Goal: Information Seeking & Learning: Learn about a topic

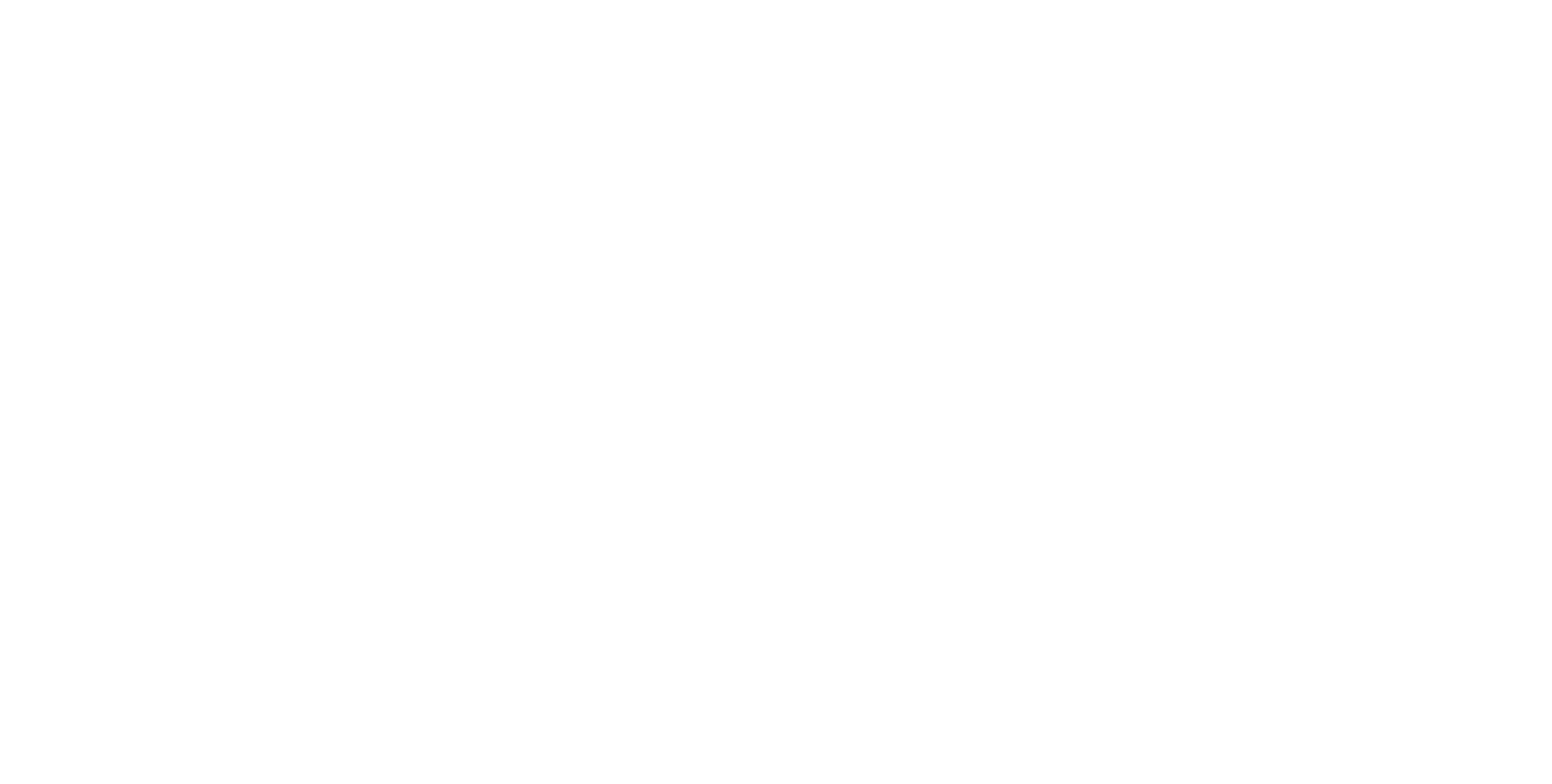
select select "**"
select select "*"
select select "****"
select select "**"
select select "*"
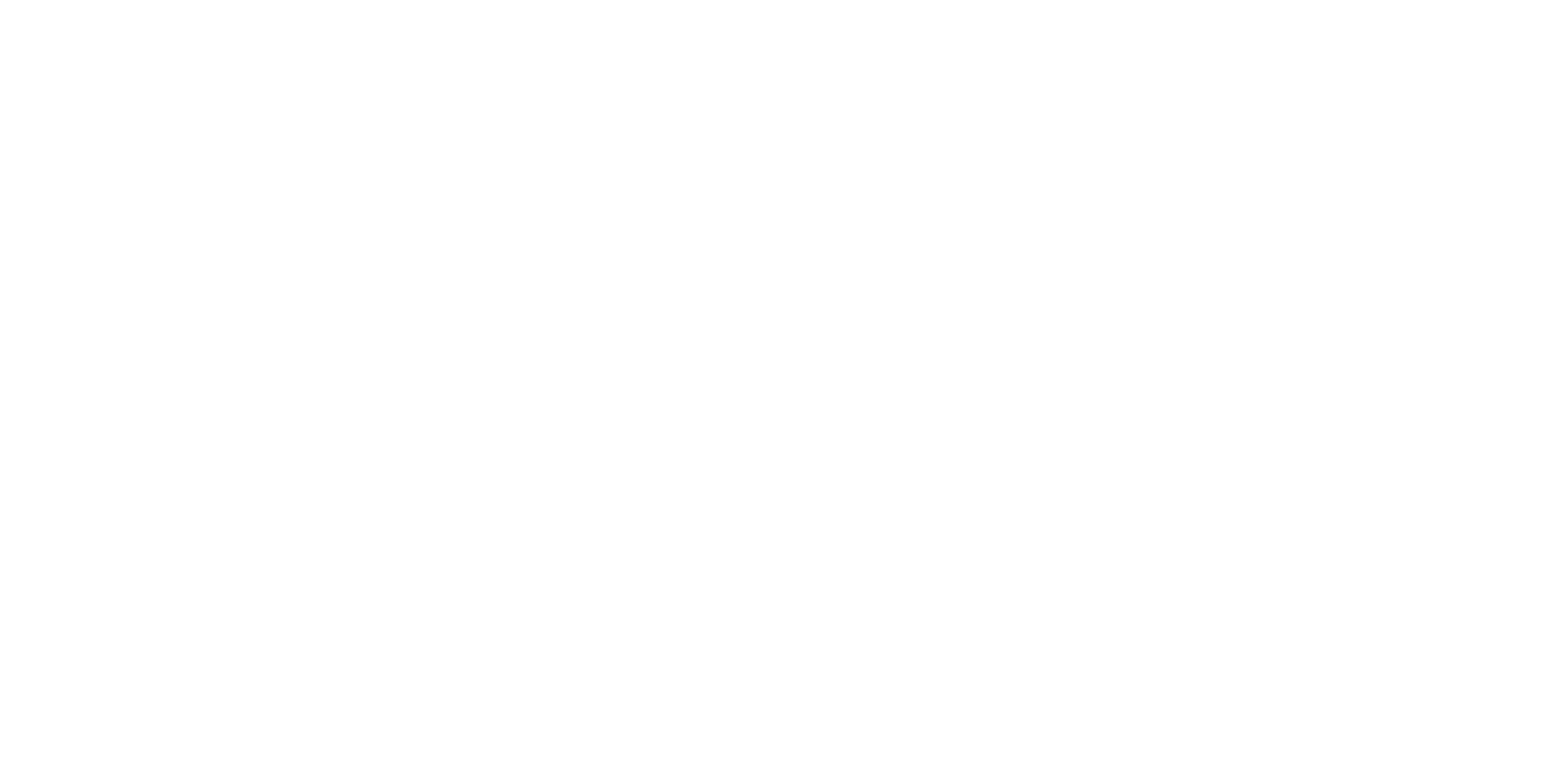
select select "****"
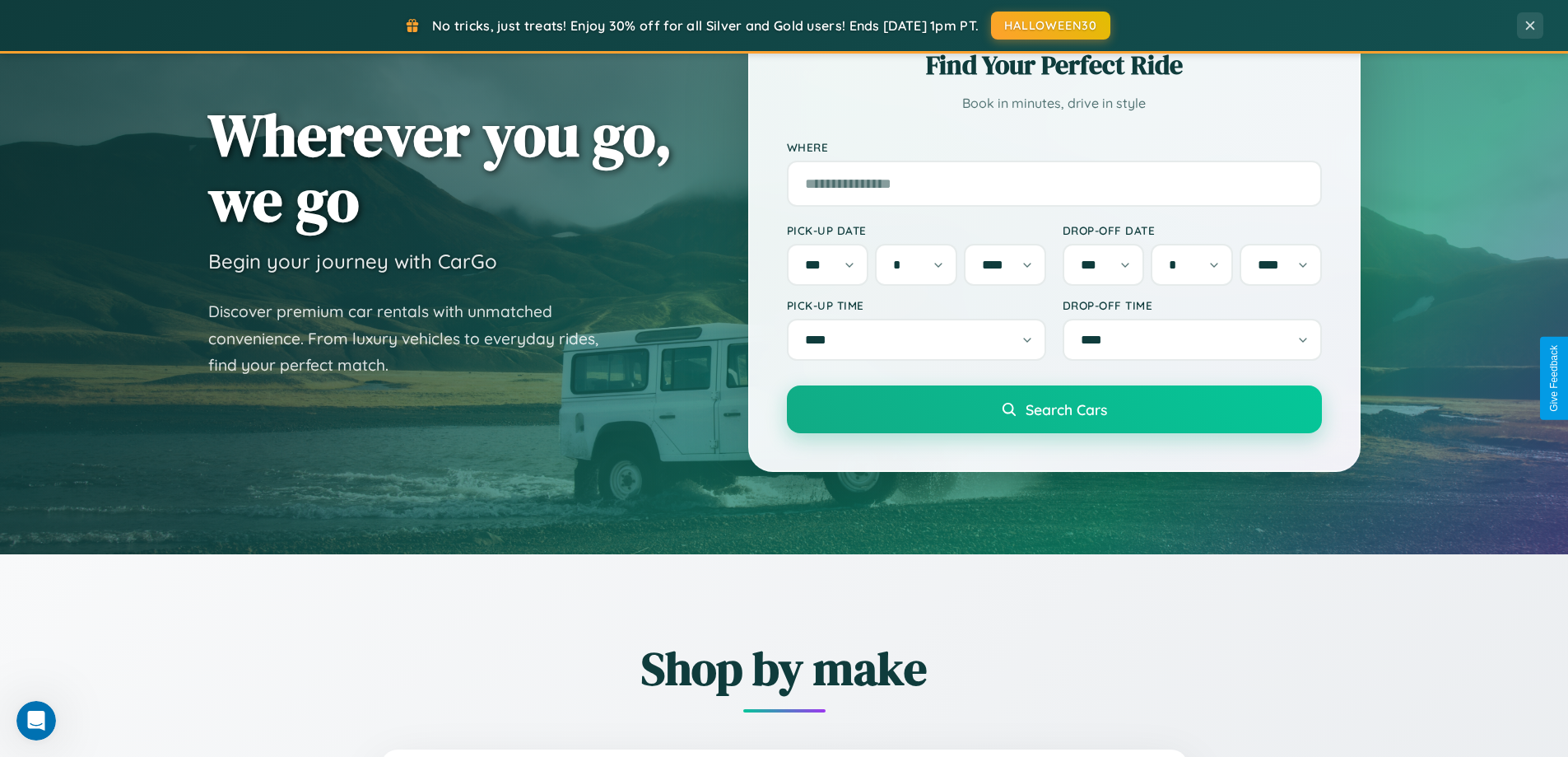
scroll to position [710, 0]
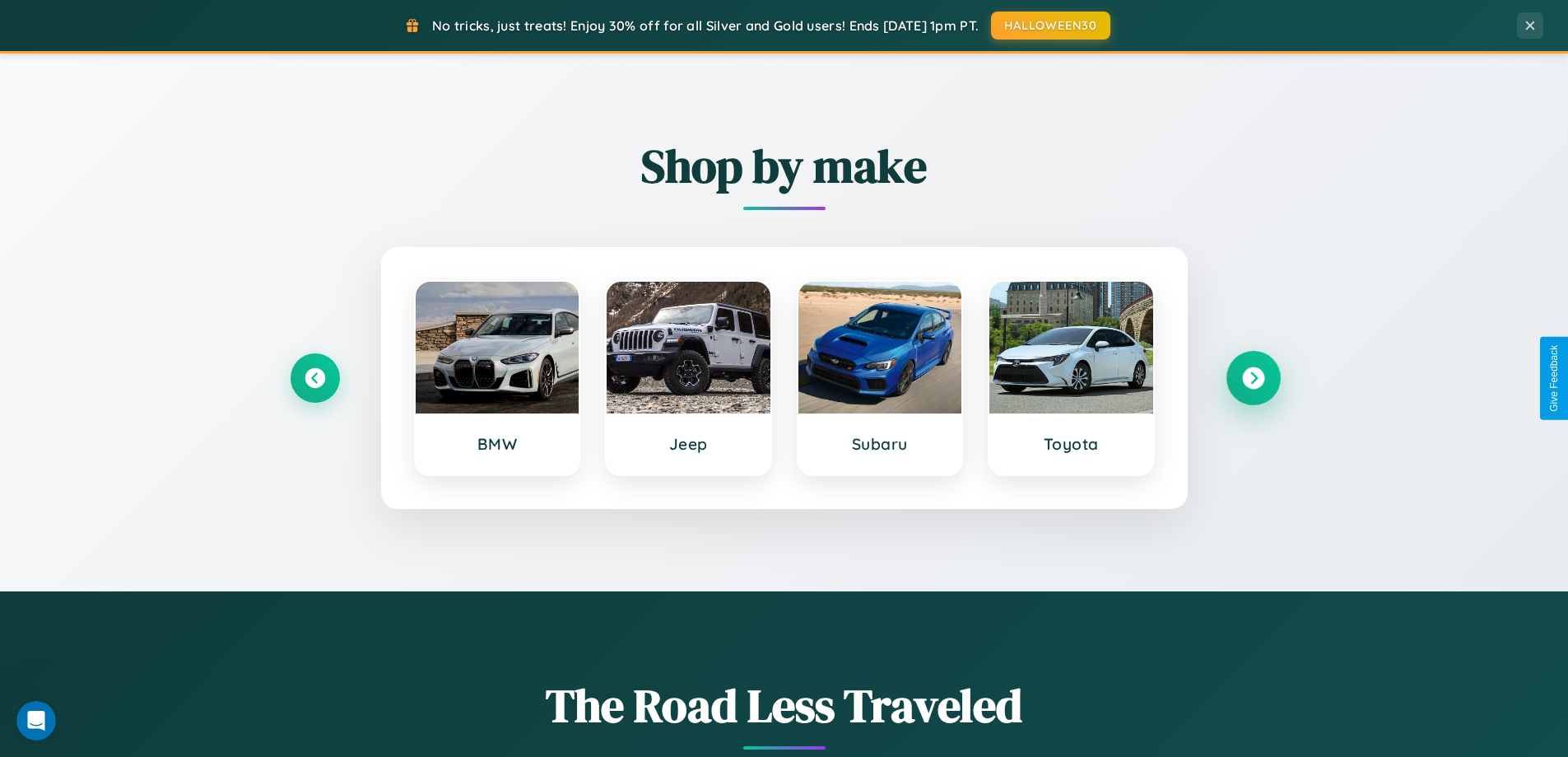
click at [1253, 378] on icon at bounding box center [1253, 378] width 22 height 22
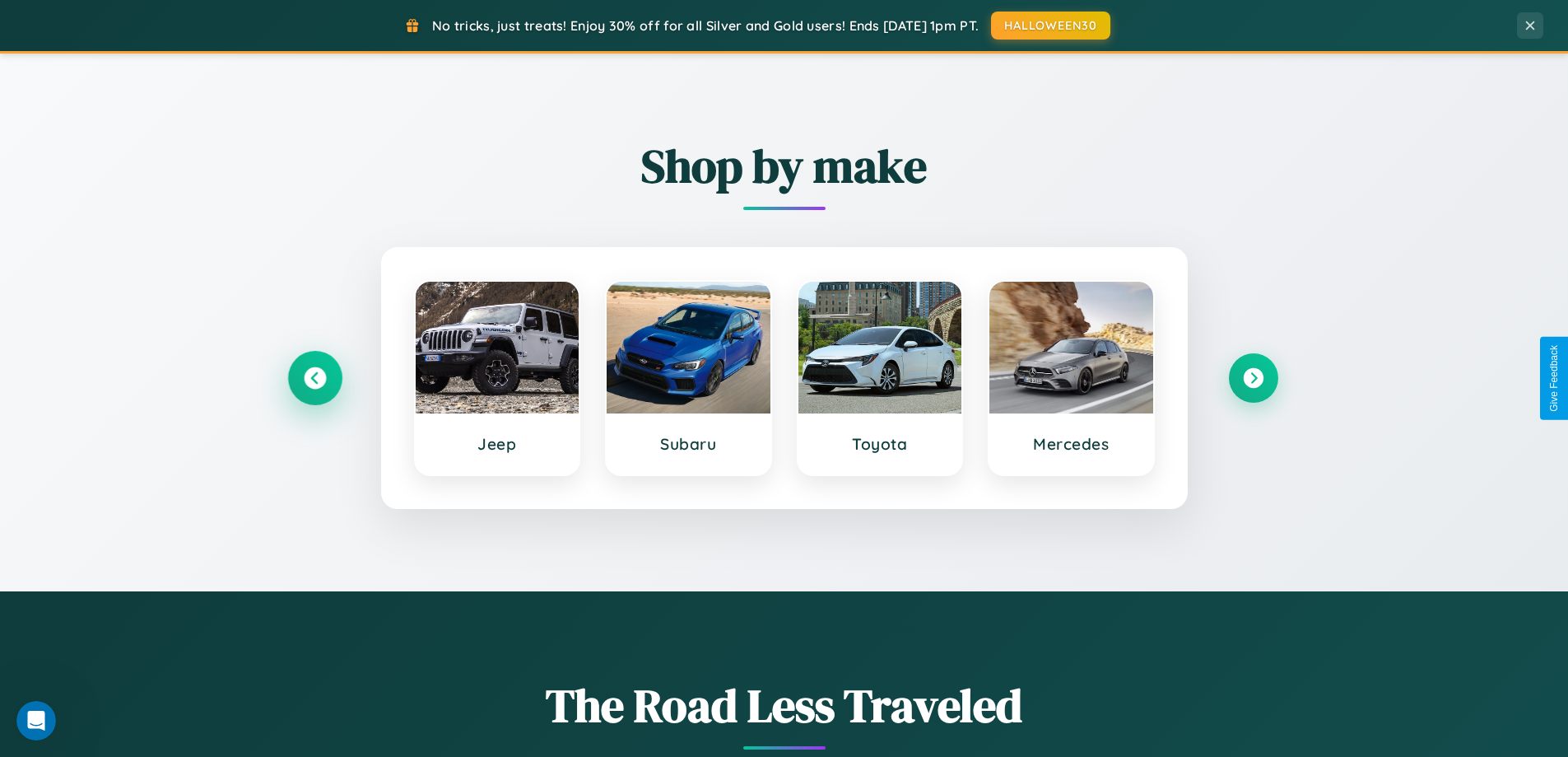
click at [314, 378] on icon at bounding box center [315, 378] width 22 height 22
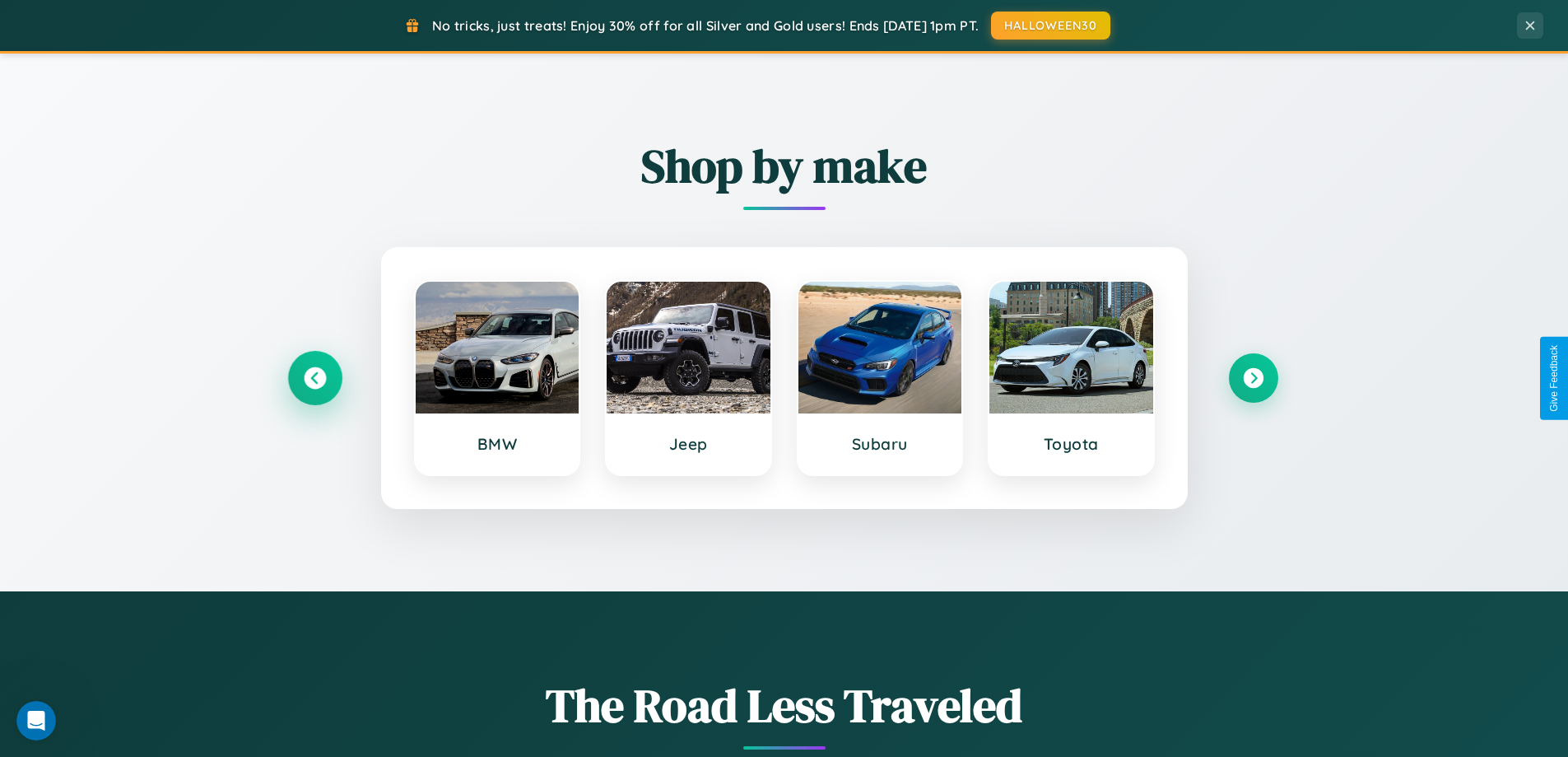
click at [314, 378] on icon at bounding box center [315, 378] width 22 height 22
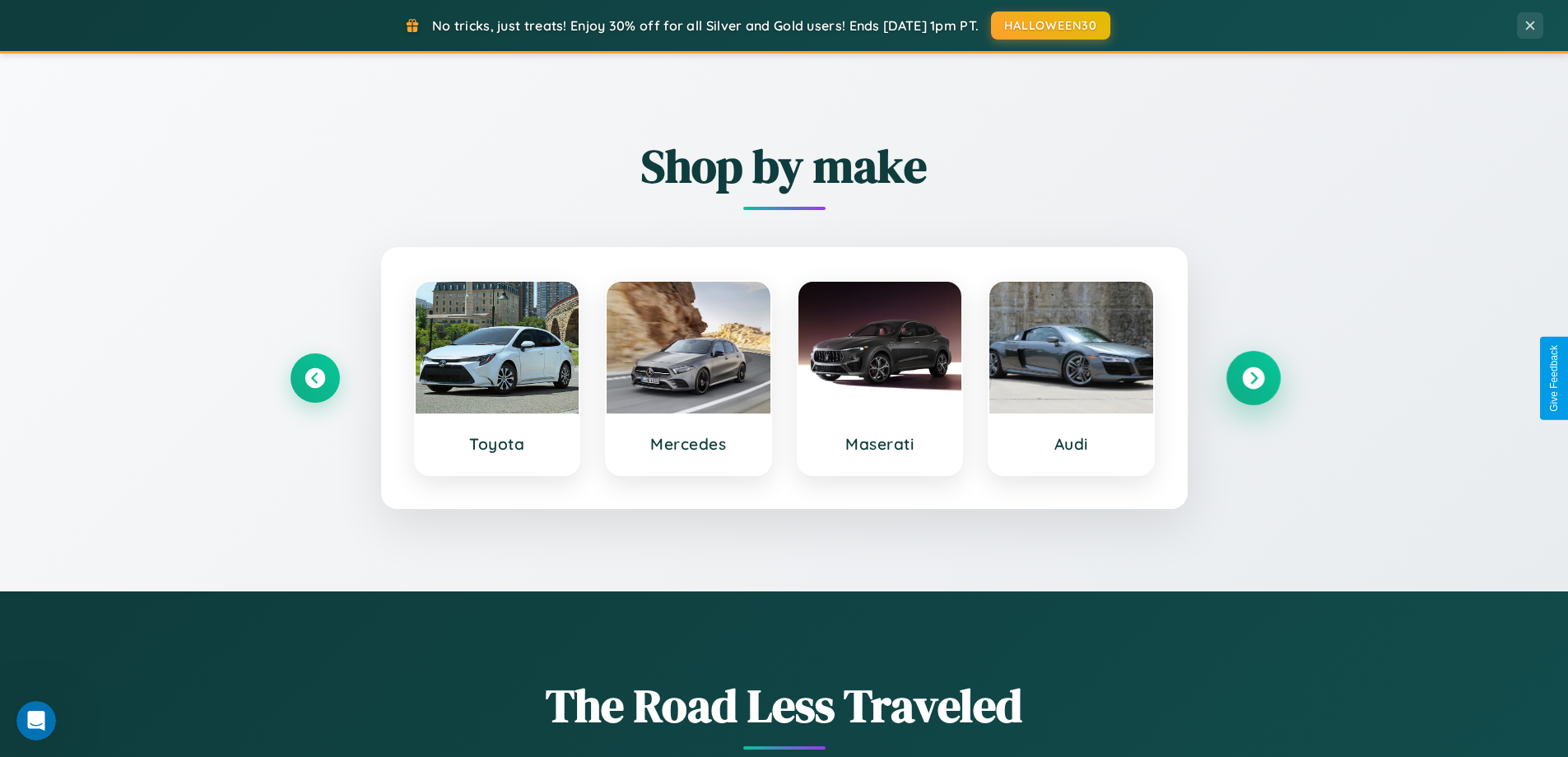
click at [1253, 378] on icon at bounding box center [1253, 378] width 22 height 22
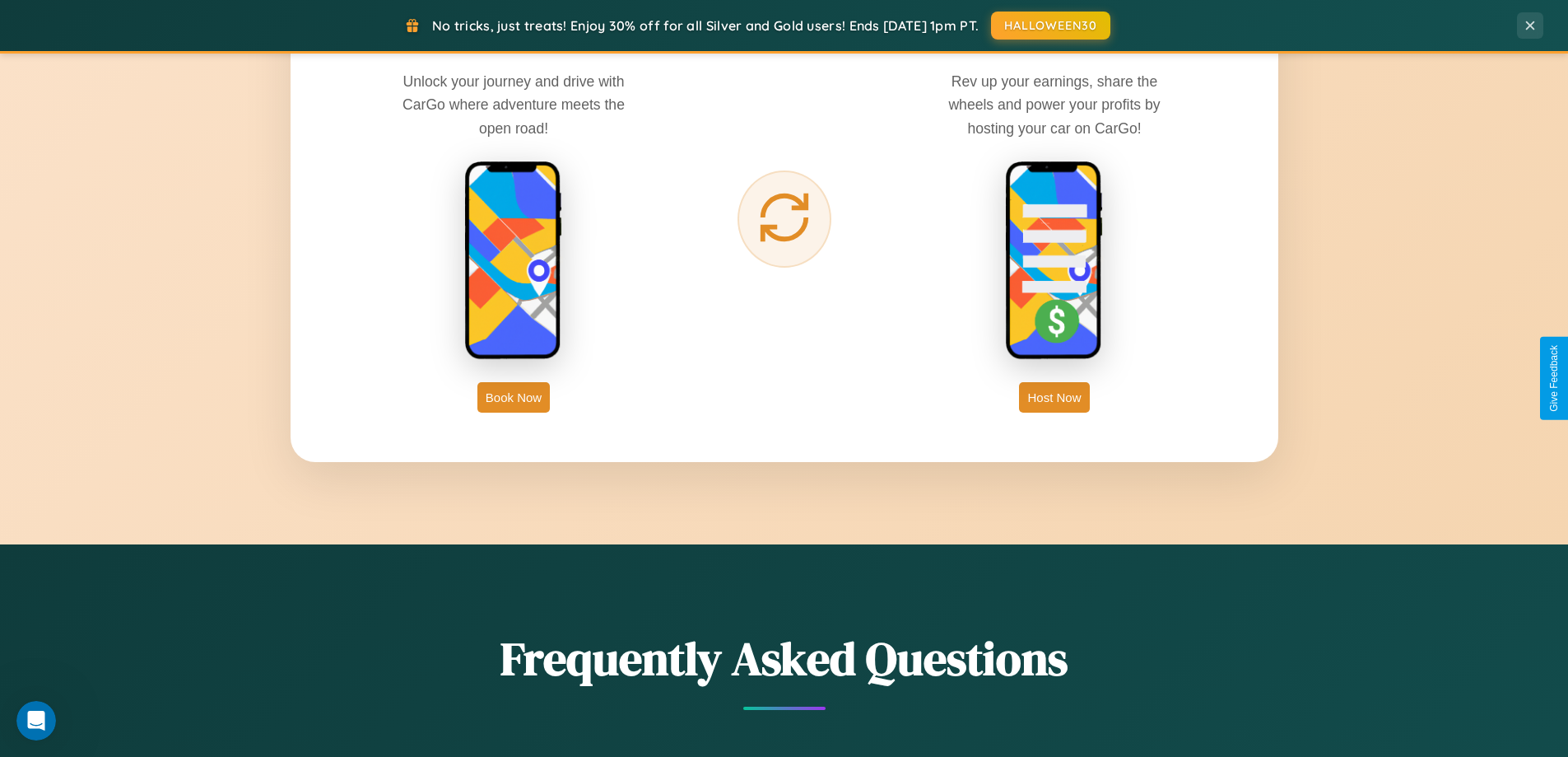
scroll to position [2646, 0]
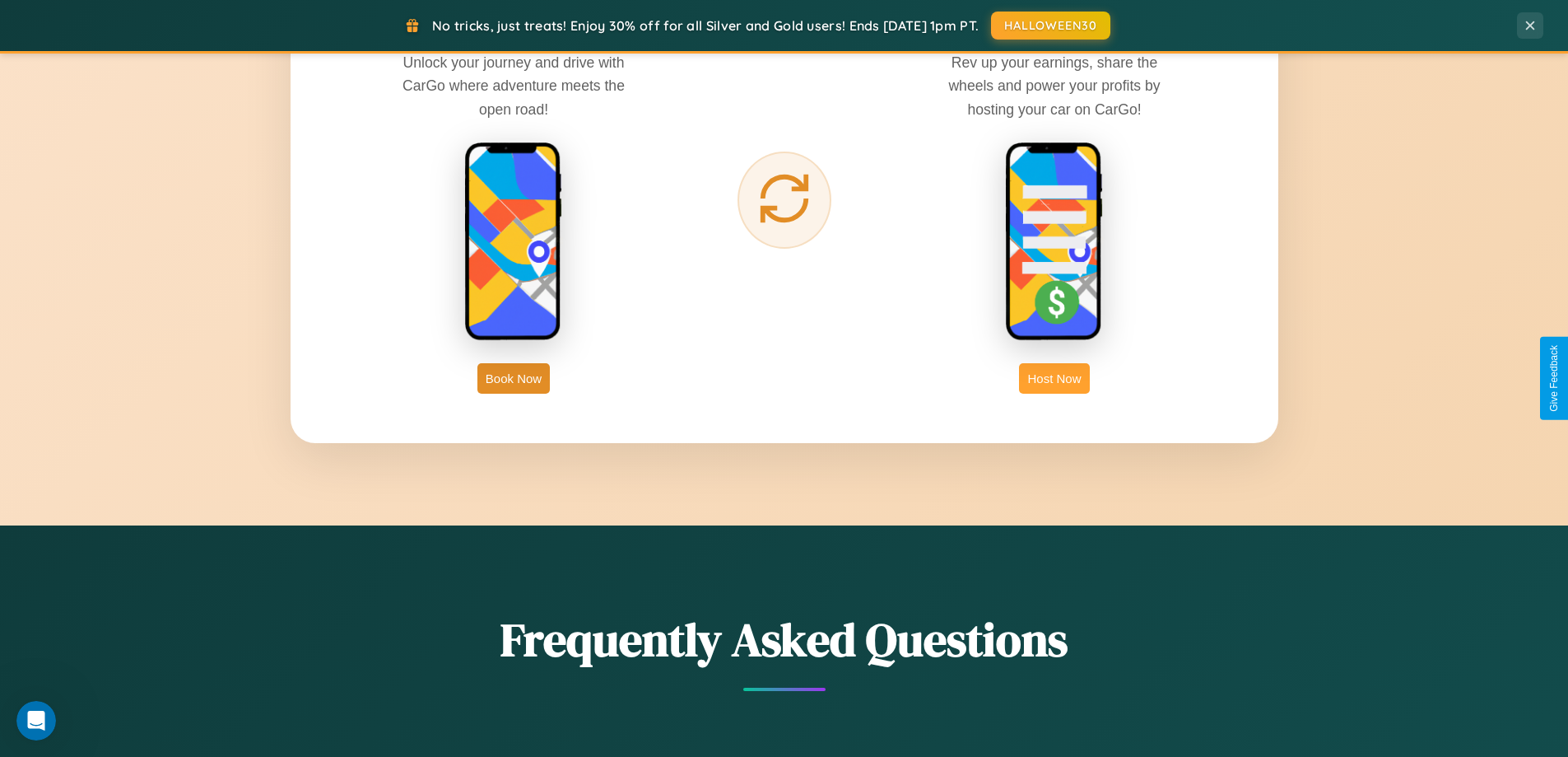
click at [1055, 378] on button "Host Now" at bounding box center [1054, 378] width 70 height 30
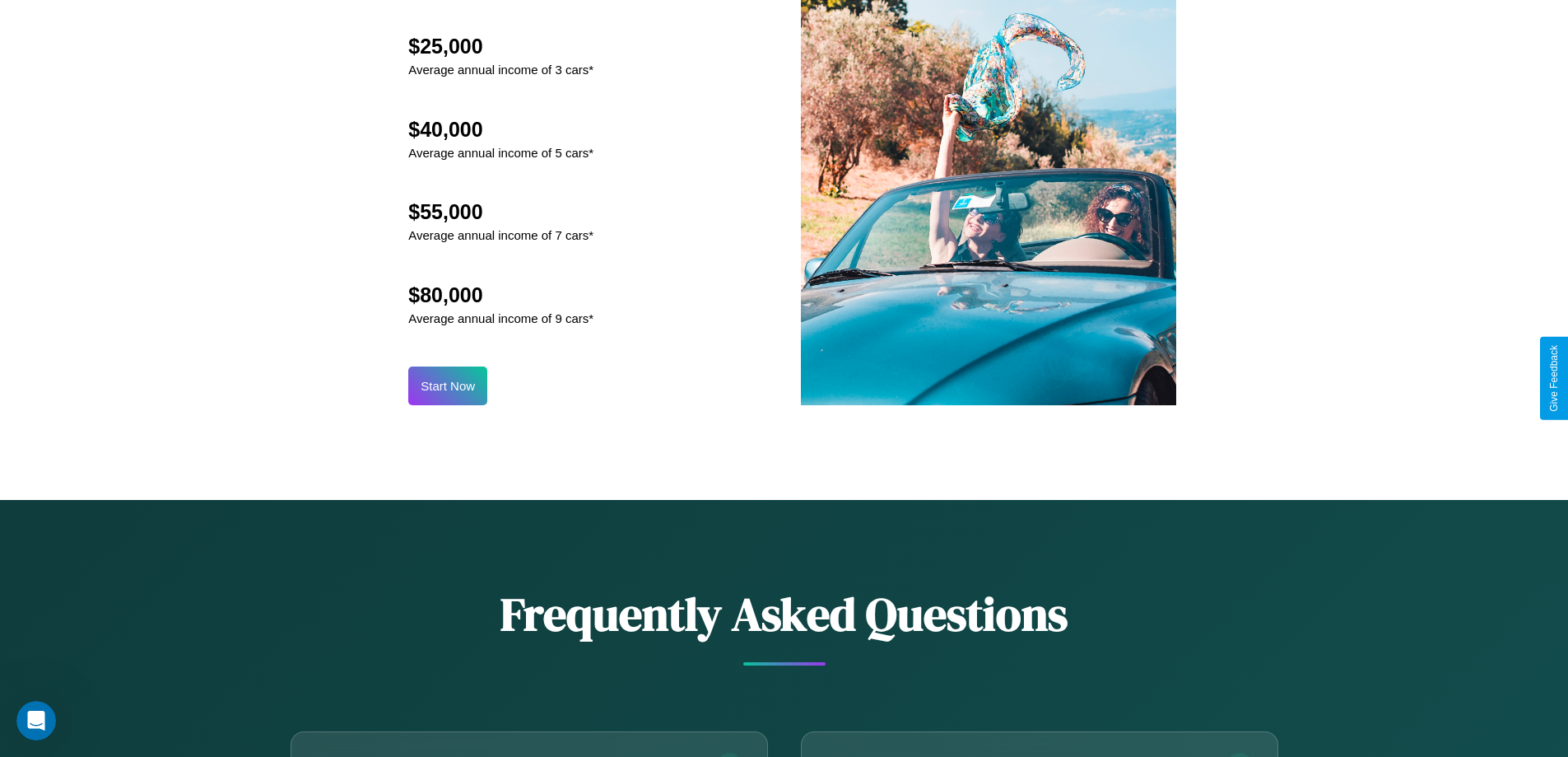
scroll to position [2225, 0]
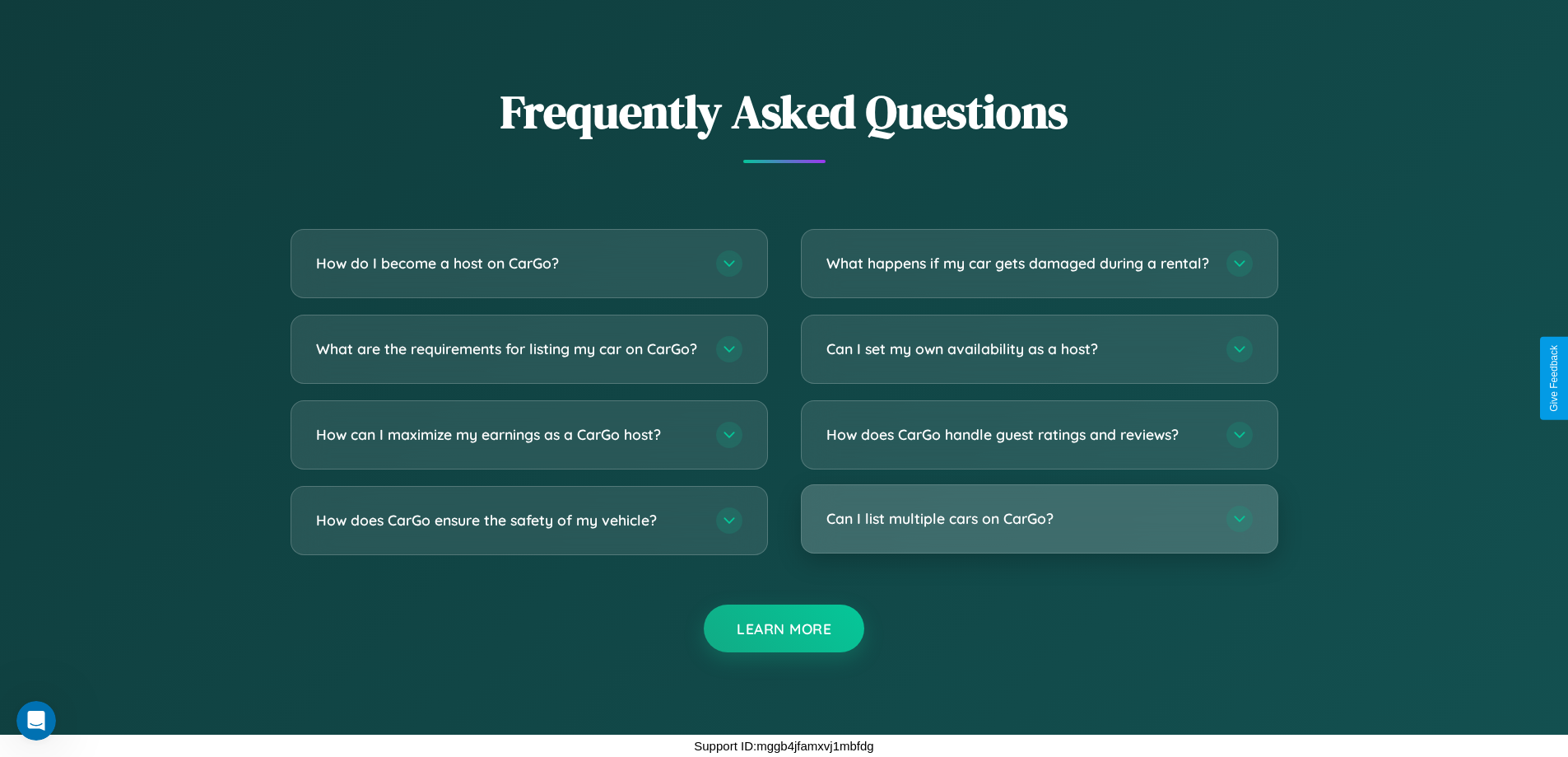
click at [1039, 519] on h3 "Can I list multiple cars on CarGo?" at bounding box center [1018, 519] width 384 height 21
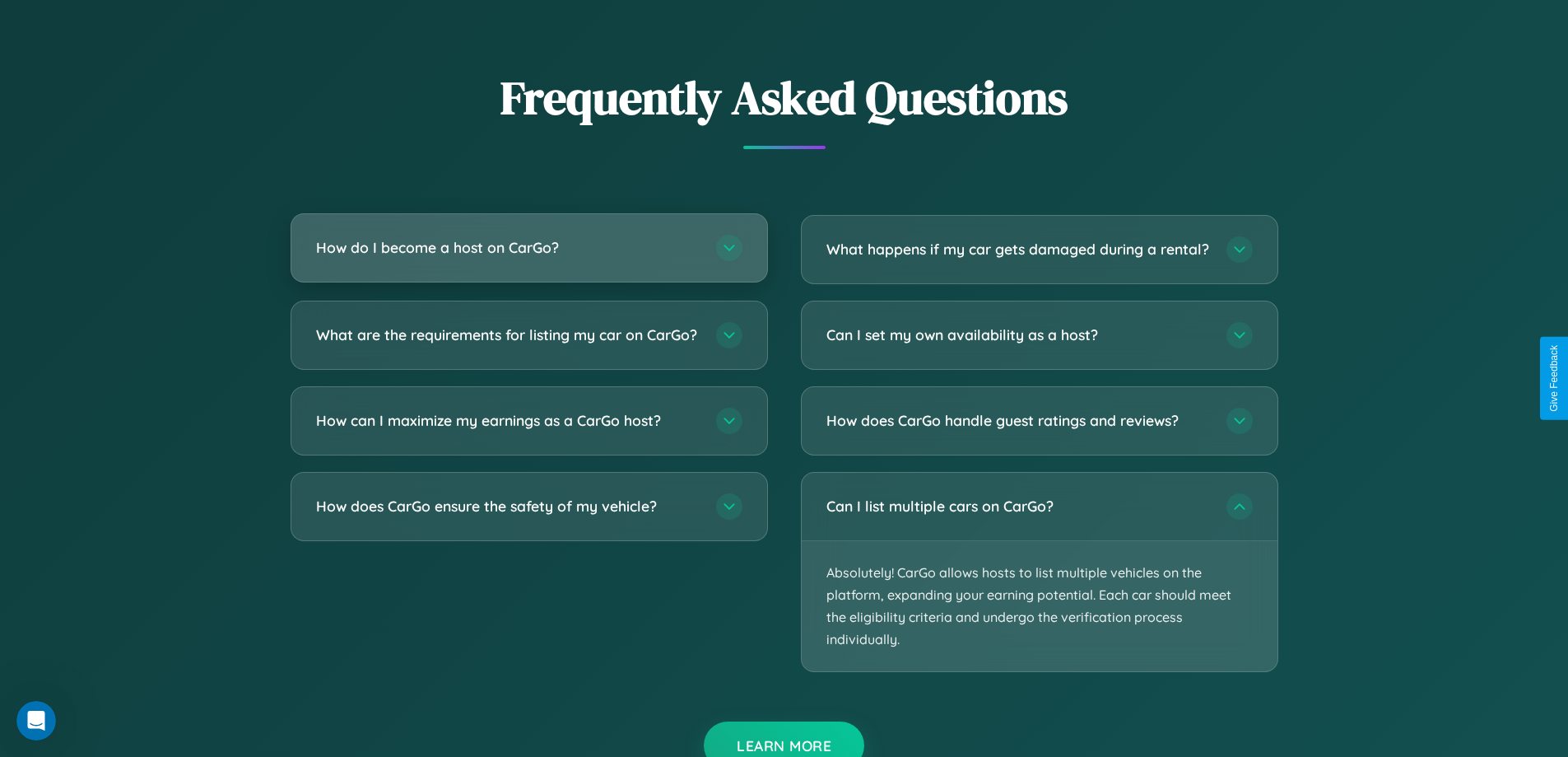
click at [528, 248] on h3 "How do I become a host on CarGo?" at bounding box center [507, 248] width 384 height 21
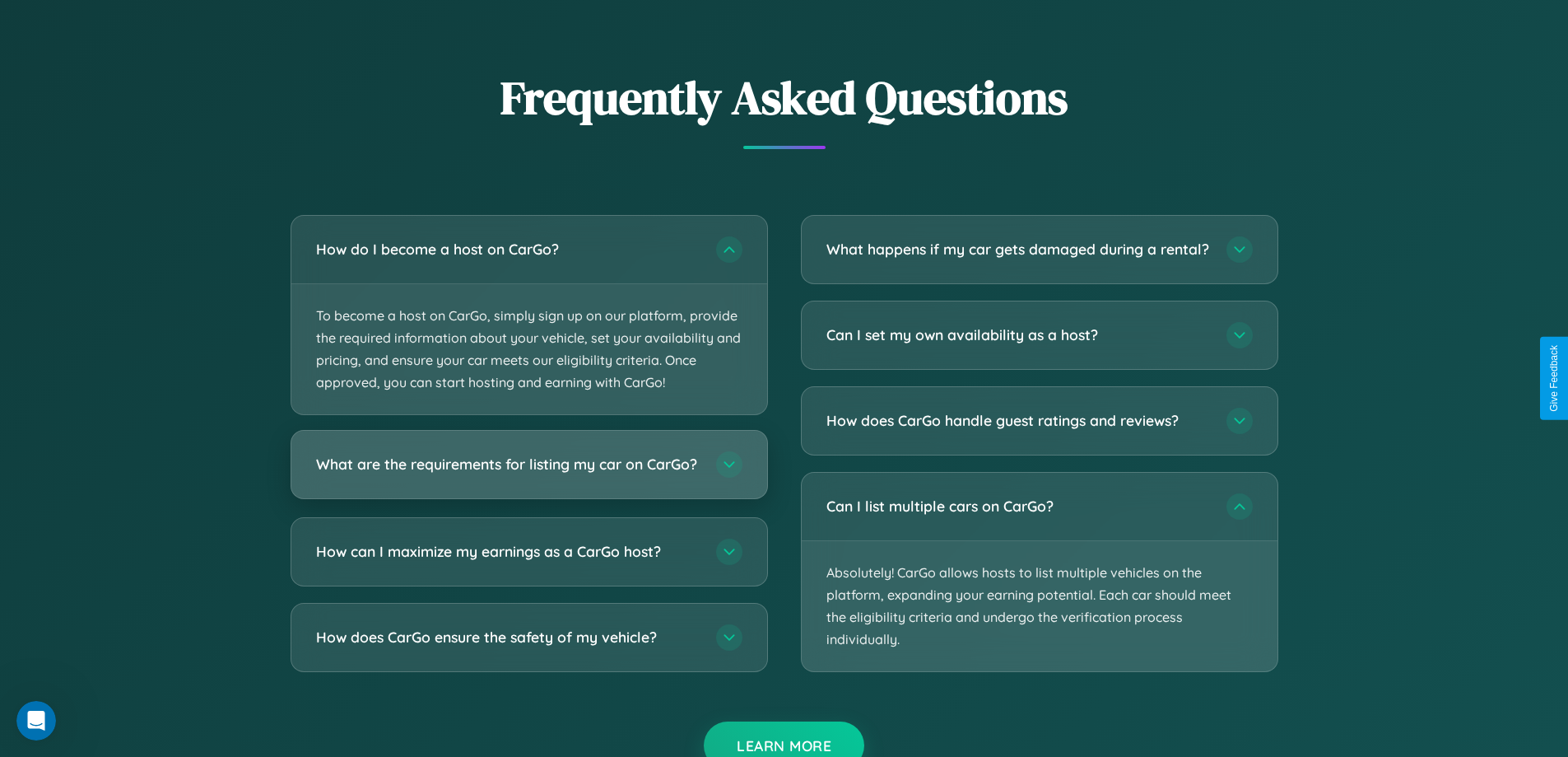
click at [528, 472] on h3 "What are the requirements for listing my car on CarGo?" at bounding box center [507, 465] width 384 height 21
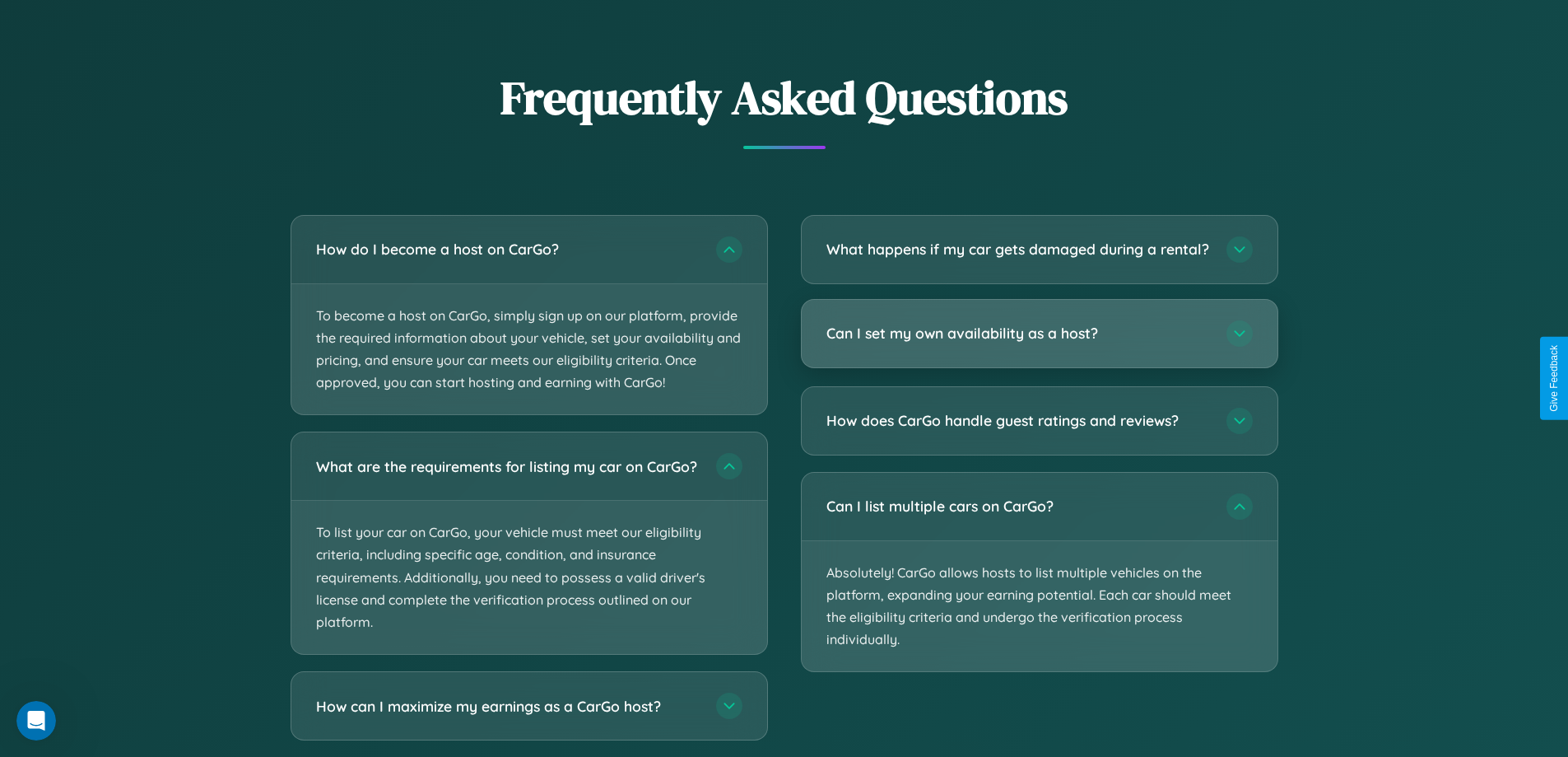
click at [1039, 344] on h3 "Can I set my own availability as a host?" at bounding box center [1018, 333] width 384 height 21
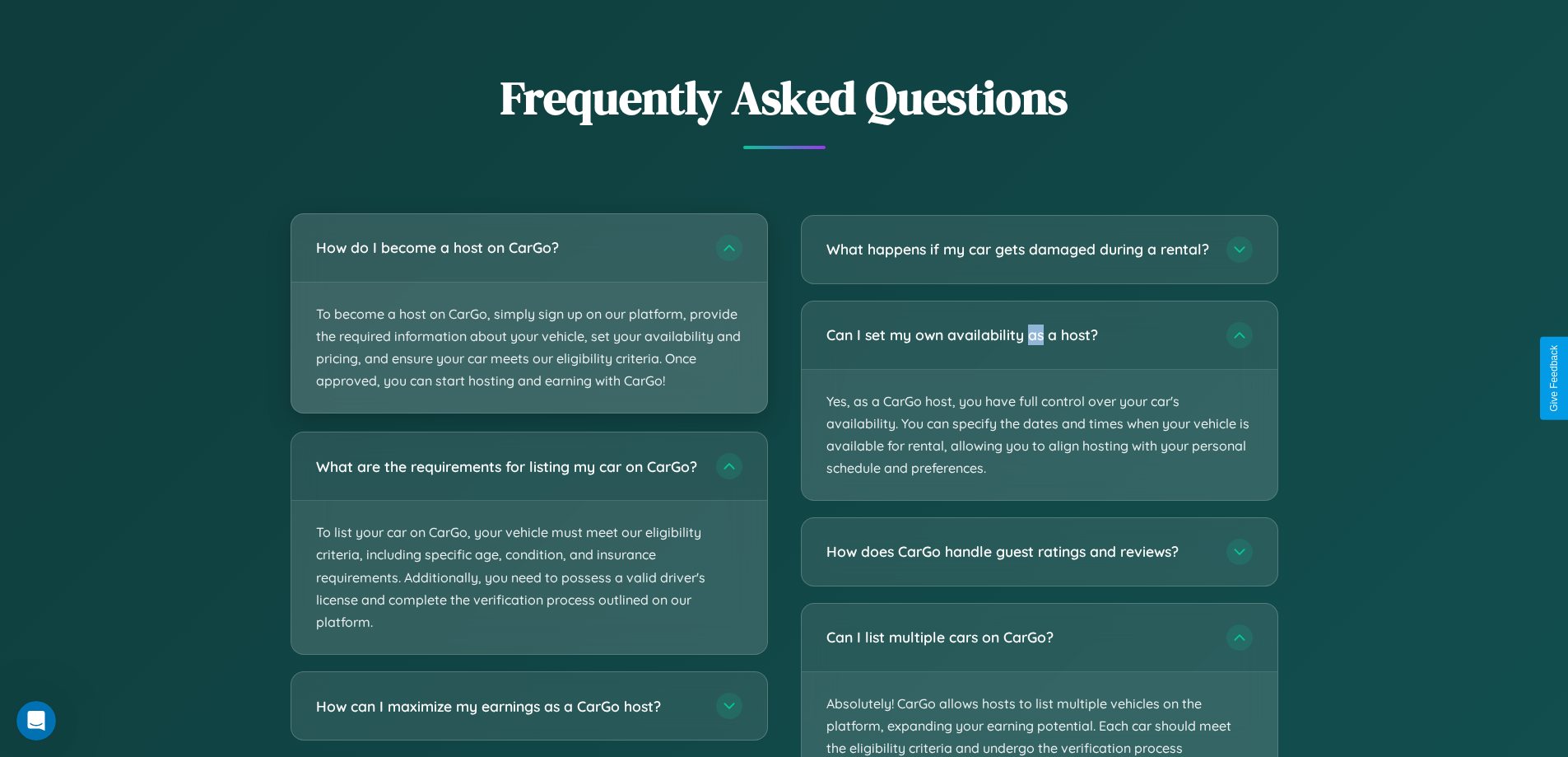
click at [528, 314] on p "To become a host on CarGo, simply sign up on our platform, provide the required…" at bounding box center [529, 348] width 475 height 131
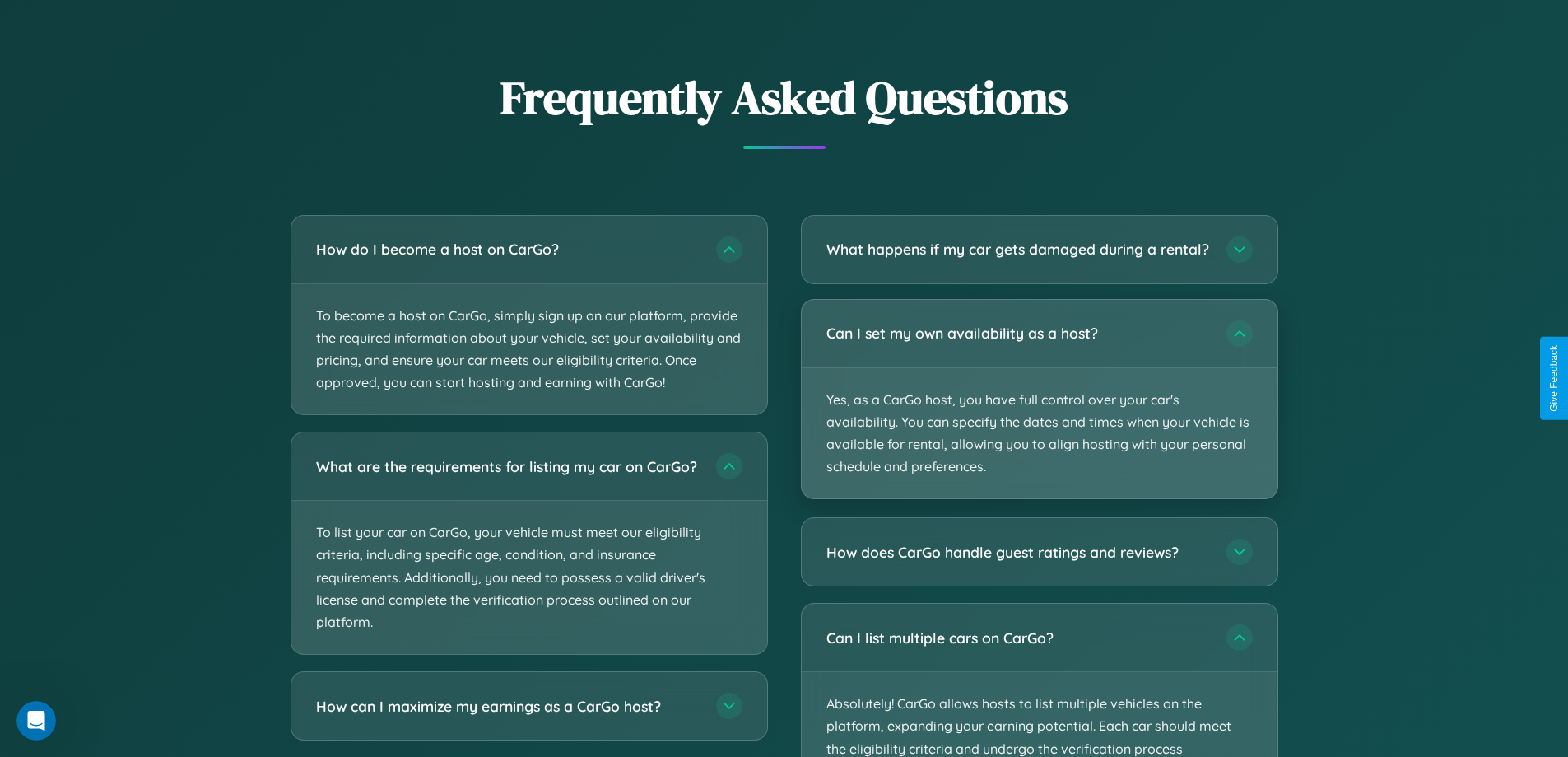
click at [1039, 413] on p "Yes, as a CarGo host, you have full control over your car's availability. You c…" at bounding box center [1039, 433] width 475 height 131
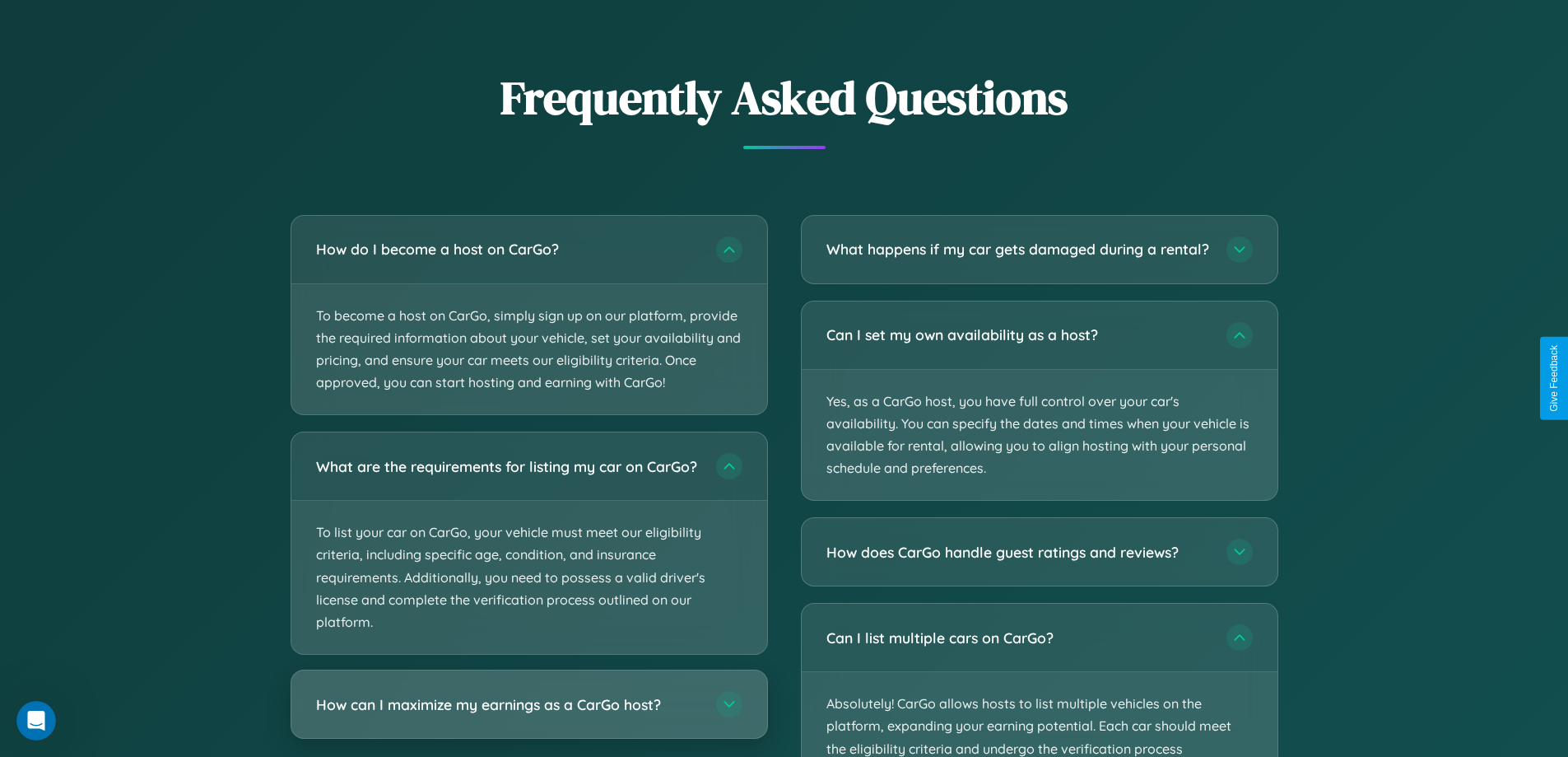
click at [528, 715] on h3 "How can I maximize my earnings as a CarGo host?" at bounding box center [507, 704] width 384 height 21
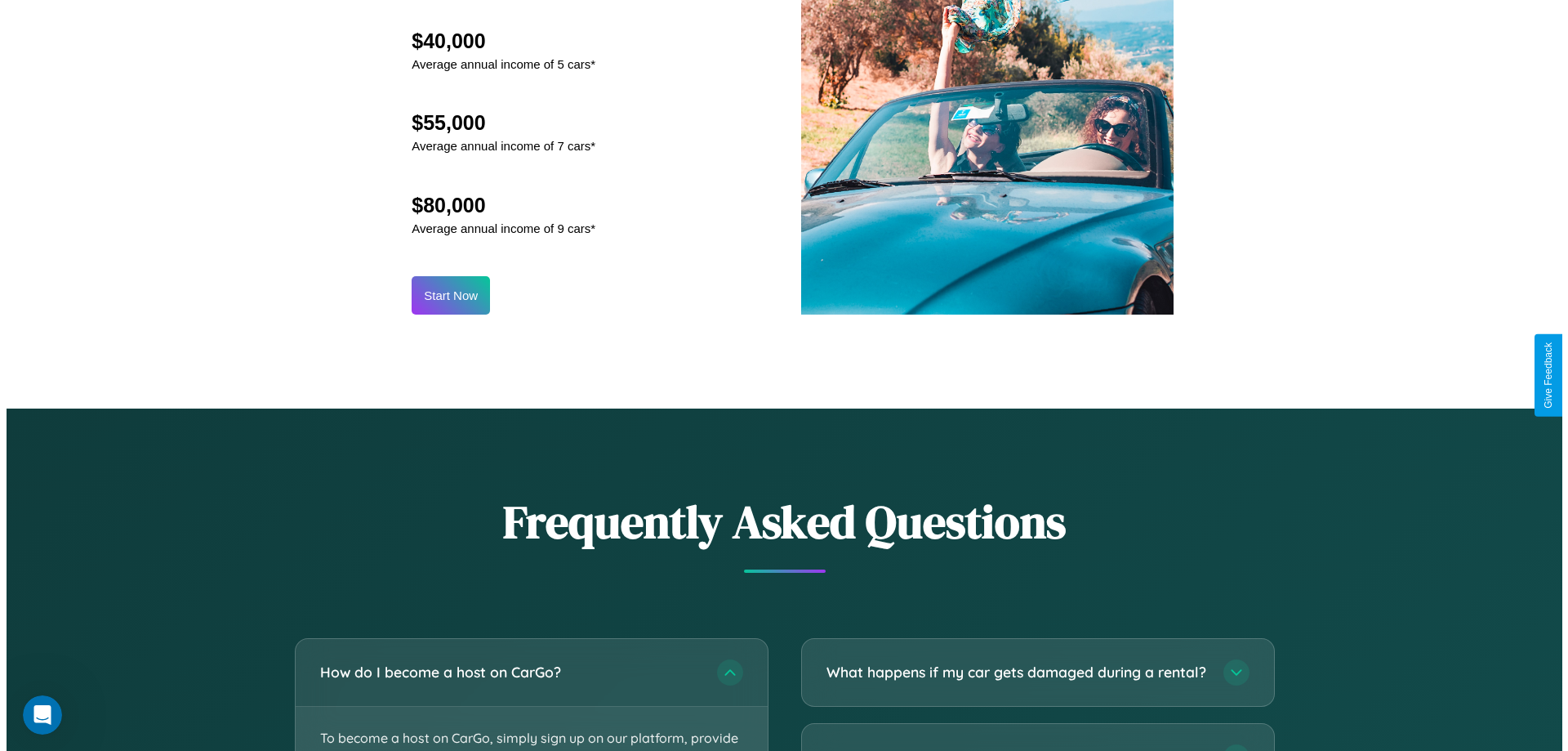
scroll to position [1703, 0]
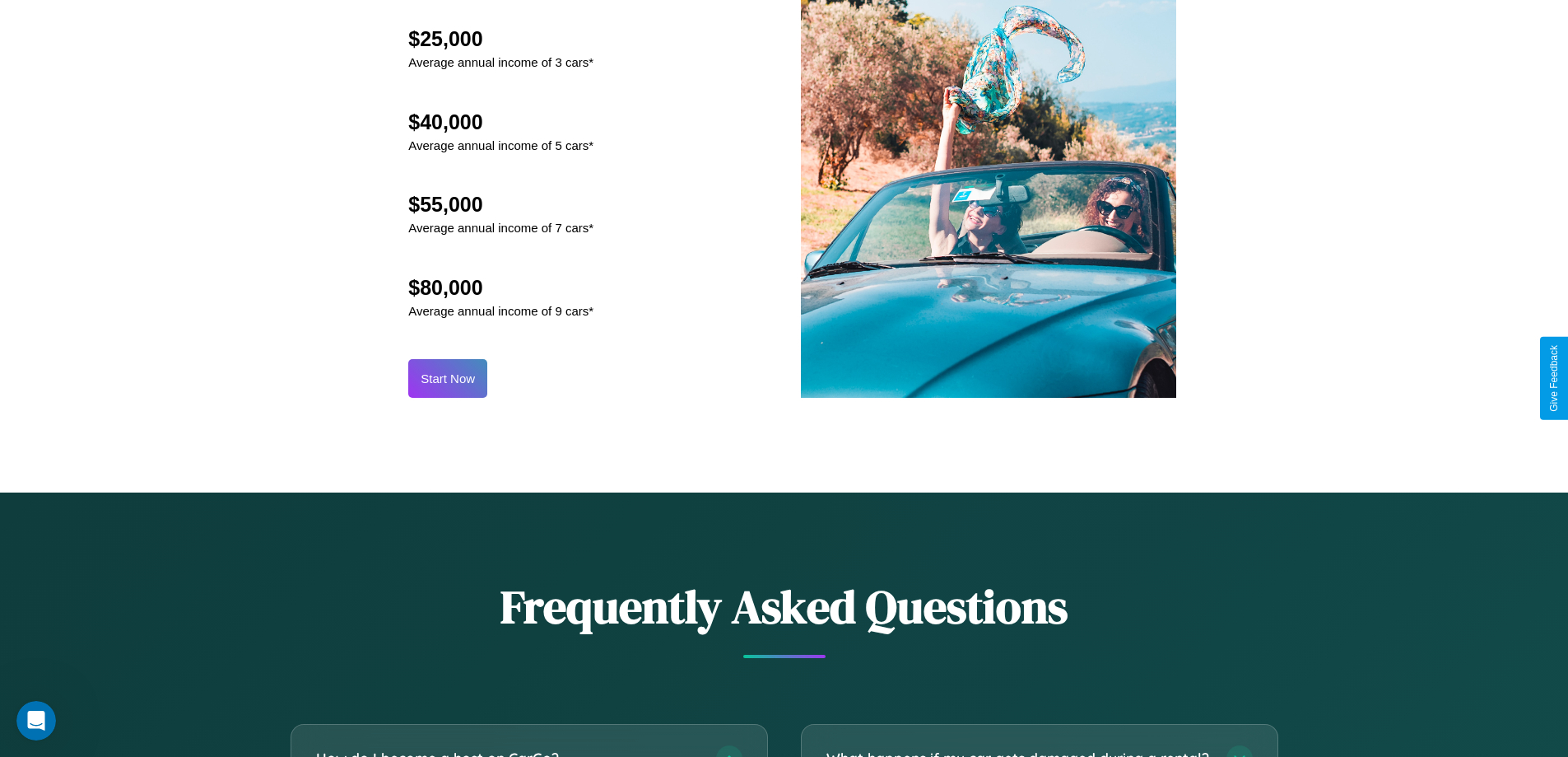
click at [448, 378] on button "Start Now" at bounding box center [448, 378] width 79 height 39
